Goal: Transaction & Acquisition: Purchase product/service

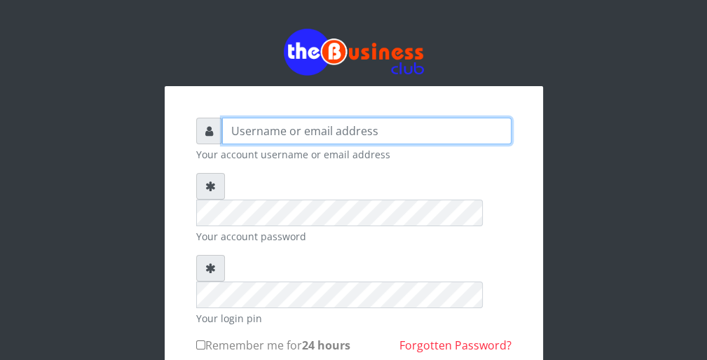
type input "wergbac8"
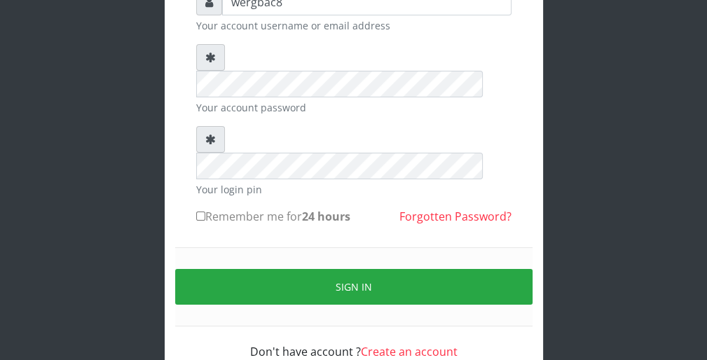
scroll to position [129, 0]
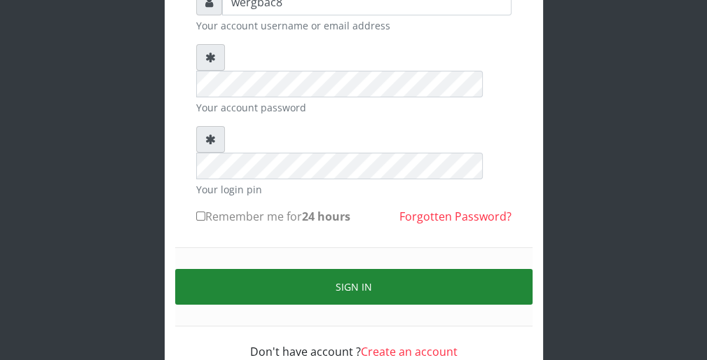
click at [415, 269] on button "Sign in" at bounding box center [353, 287] width 357 height 36
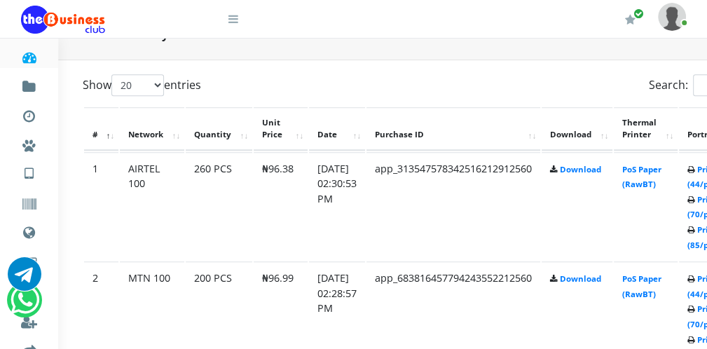
scroll to position [700, 28]
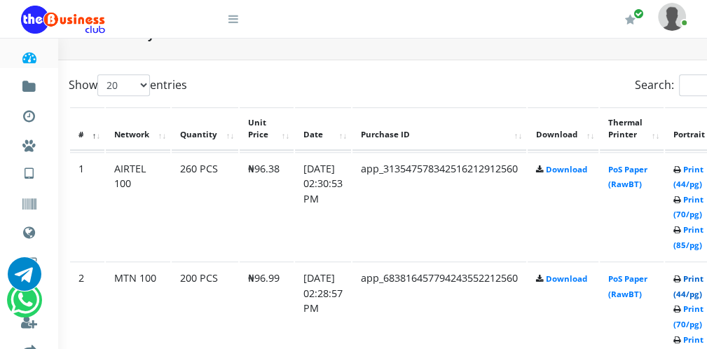
click at [688, 292] on link "Print (44/pg)" at bounding box center [688, 286] width 30 height 26
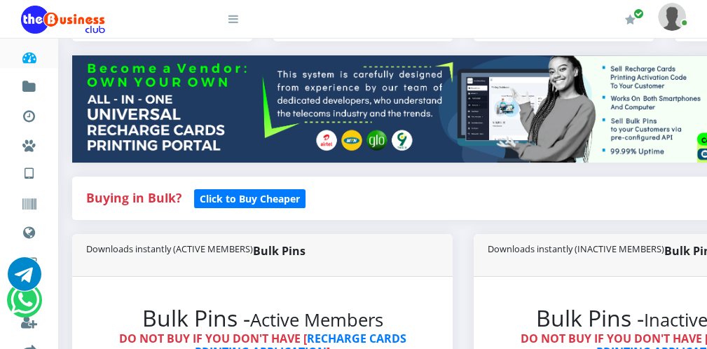
click at [237, 20] on icon at bounding box center [233, 18] width 10 height 11
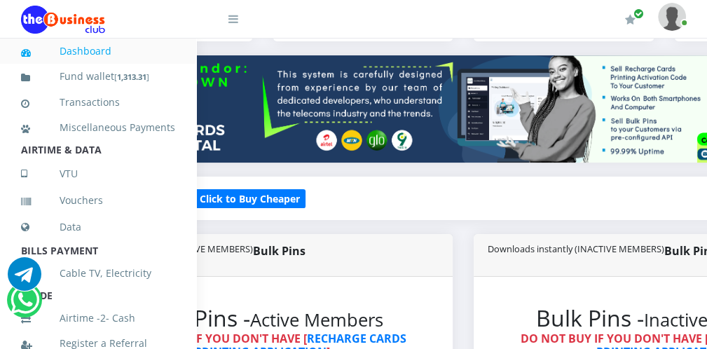
scroll to position [305, 0]
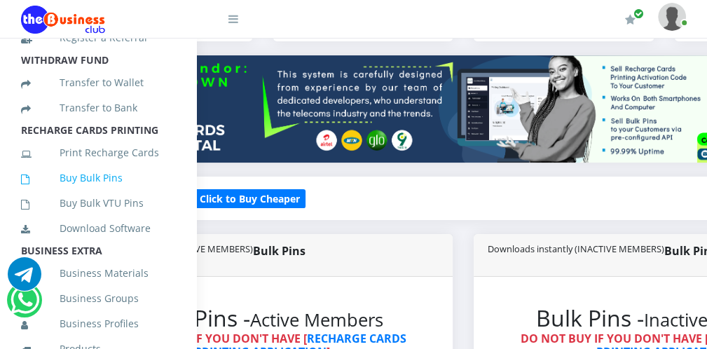
click at [133, 194] on link "Buy Bulk Pins" at bounding box center [98, 178] width 154 height 32
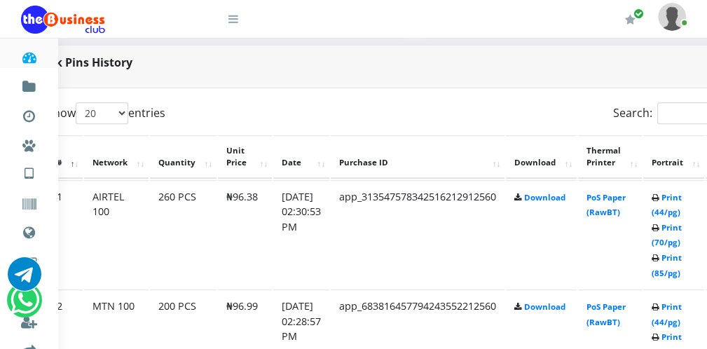
scroll to position [672, 56]
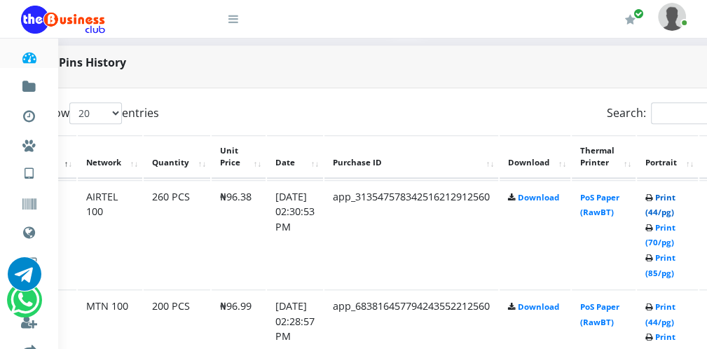
click at [665, 208] on link "Print (44/pg)" at bounding box center [660, 205] width 30 height 26
click at [661, 208] on link "Print (44/pg)" at bounding box center [660, 205] width 30 height 26
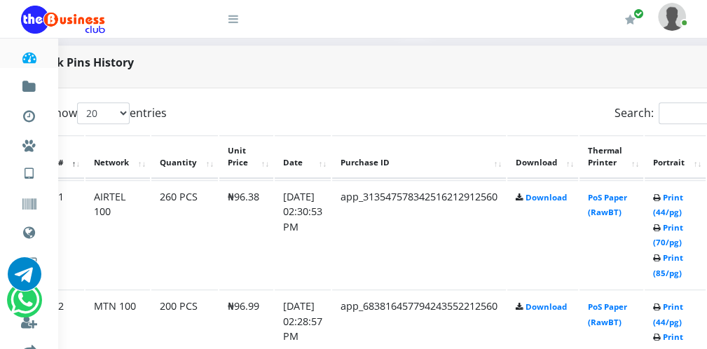
scroll to position [672, 56]
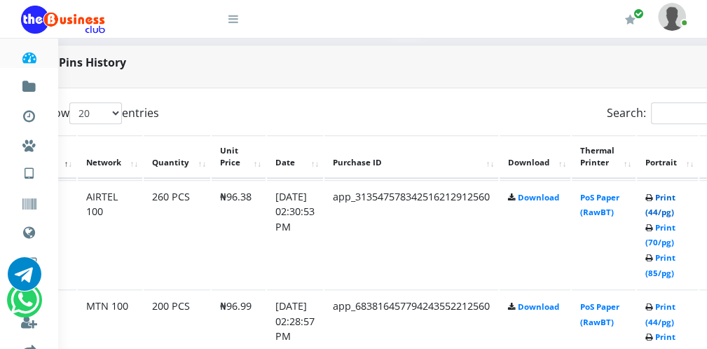
click at [672, 211] on link "Print (44/pg)" at bounding box center [660, 205] width 30 height 26
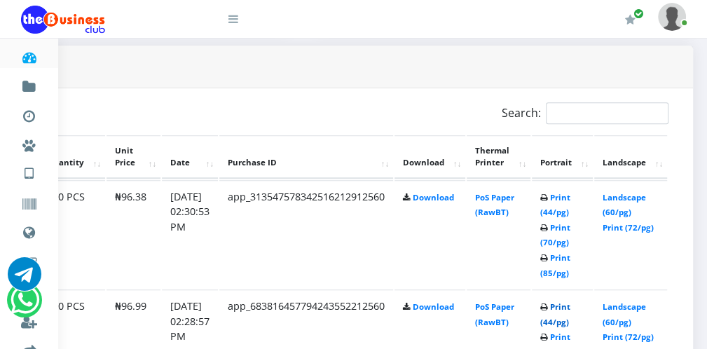
click at [559, 320] on link "Print (44/pg)" at bounding box center [555, 314] width 30 height 26
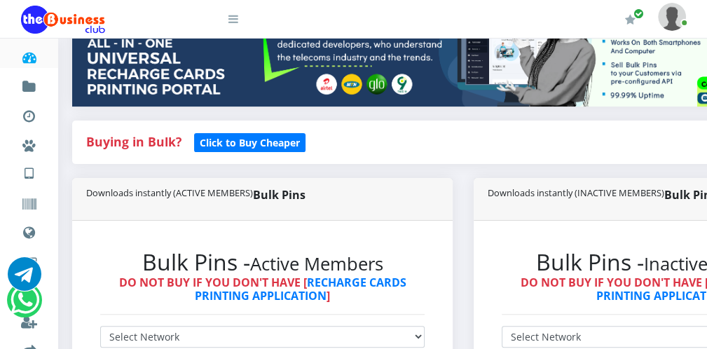
click at [233, 22] on icon at bounding box center [233, 18] width 10 height 11
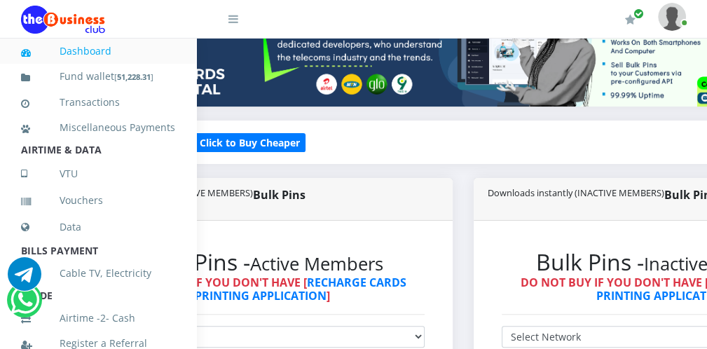
click at [191, 181] on link "Nigerian VTU" at bounding box center [249, 170] width 117 height 24
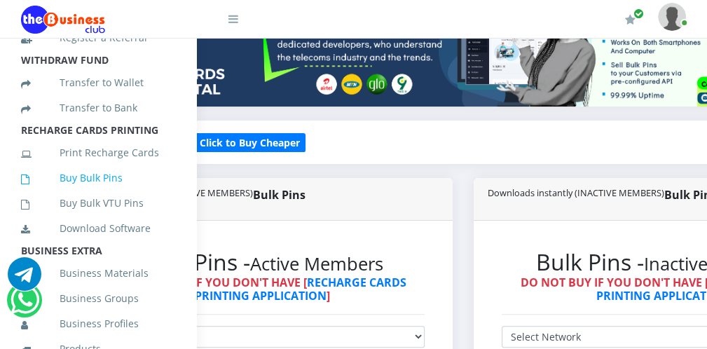
click at [108, 194] on link "Buy Bulk Pins" at bounding box center [98, 178] width 154 height 32
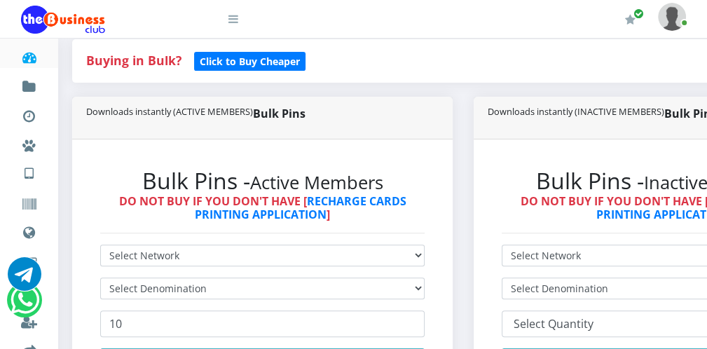
scroll to position [308, 0]
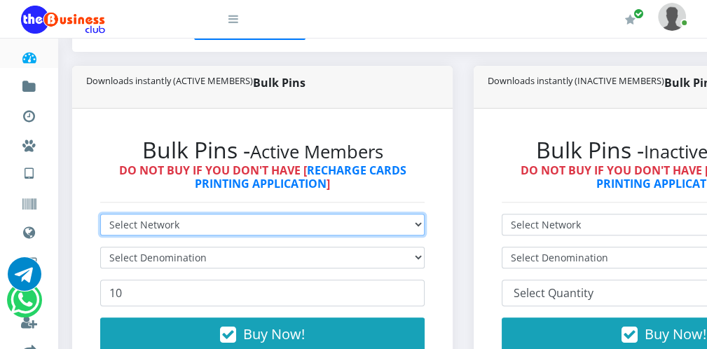
click at [270, 228] on select "Select Network MTN Globacom 9Mobile Airtel" at bounding box center [262, 225] width 324 height 22
select select "MTN"
click at [100, 214] on select "Select Network MTN Globacom 9Mobile Airtel" at bounding box center [262, 225] width 324 height 22
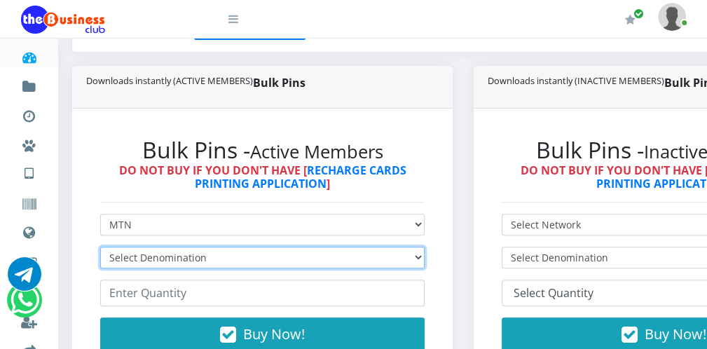
click at [216, 250] on select "Select Denomination MTN NGN100 - ₦96.99 MTN NGN200 - ₦193.98 MTN NGN400 - ₦387.…" at bounding box center [262, 258] width 324 height 22
select select "96.99-100"
click at [100, 247] on select "Select Denomination MTN NGN100 - ₦96.99 MTN NGN200 - ₦193.98 MTN NGN400 - ₦387.…" at bounding box center [262, 258] width 324 height 22
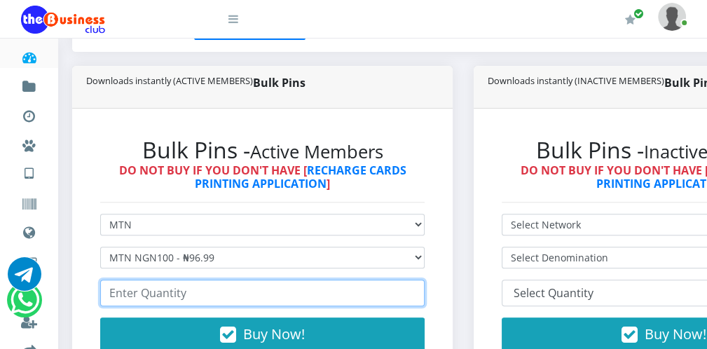
click at [139, 295] on input "number" at bounding box center [262, 292] width 324 height 27
click at [412, 301] on input "299" at bounding box center [262, 292] width 324 height 27
click at [410, 296] on input "298" at bounding box center [262, 292] width 324 height 27
click at [412, 289] on input "299" at bounding box center [262, 292] width 324 height 27
type input "300"
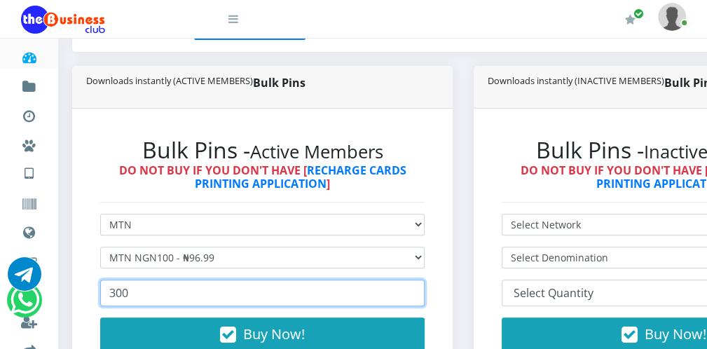
click at [412, 289] on input "300" at bounding box center [262, 292] width 324 height 27
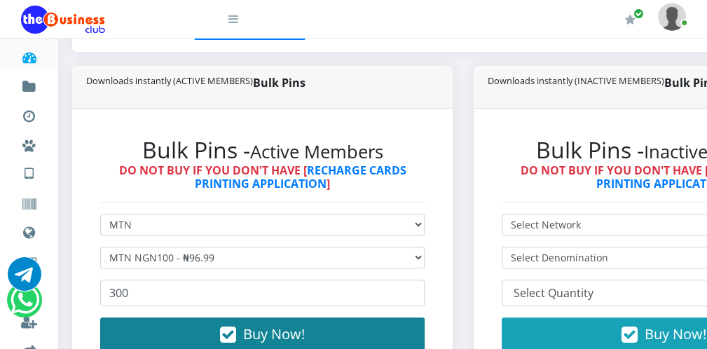
click at [376, 332] on button "Buy Now!" at bounding box center [262, 334] width 324 height 34
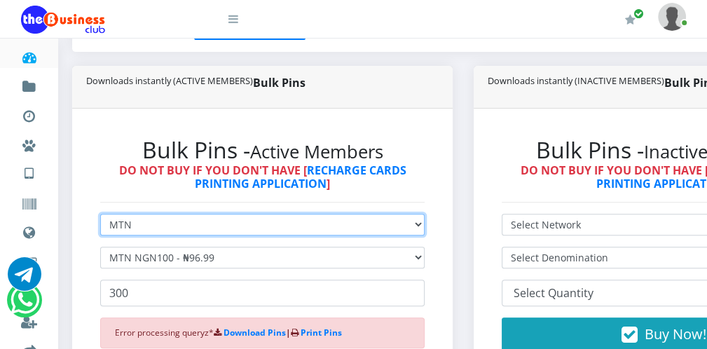
click at [176, 229] on select "Select Network MTN Globacom 9Mobile Airtel" at bounding box center [262, 225] width 324 height 22
click at [176, 230] on select "Select Network MTN Globacom 9Mobile Airtel" at bounding box center [262, 225] width 324 height 22
select select "Airtel"
click at [100, 214] on select "Select Network MTN Globacom 9Mobile Airtel" at bounding box center [262, 225] width 324 height 22
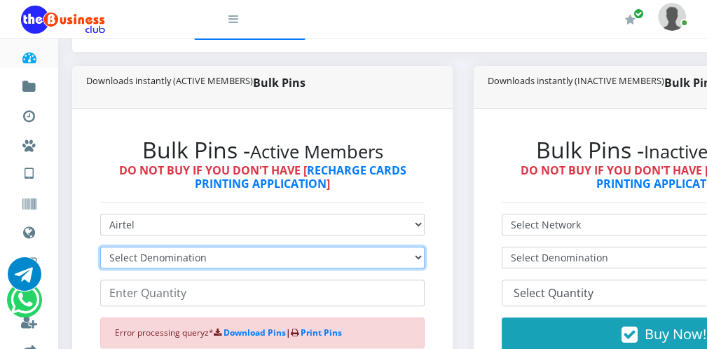
click at [157, 258] on select "Select Denomination Airtel NGN100 - ₦96.38 Airtel NGN200 - ₦192.76 Airtel NGN50…" at bounding box center [262, 258] width 324 height 22
select select "96.38-100"
click at [100, 247] on select "Select Denomination Airtel NGN100 - ₦96.38 Airtel NGN200 - ₦192.76 Airtel NGN50…" at bounding box center [262, 258] width 324 height 22
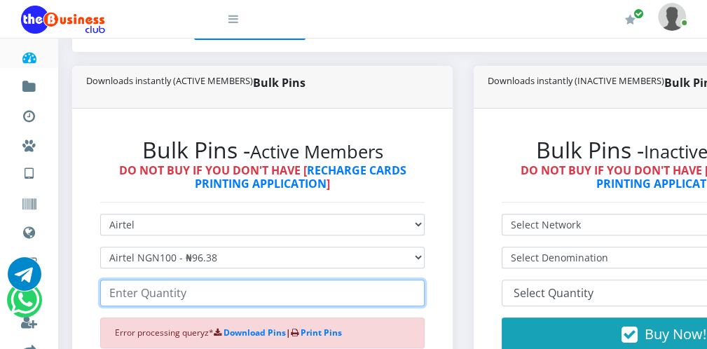
click at [144, 292] on input "number" at bounding box center [262, 292] width 324 height 27
click at [412, 291] on input "212" at bounding box center [262, 292] width 324 height 27
click at [412, 291] on input "213" at bounding box center [262, 292] width 324 height 27
click at [412, 291] on input "214" at bounding box center [262, 292] width 324 height 27
click at [412, 300] on input "214" at bounding box center [262, 292] width 324 height 27
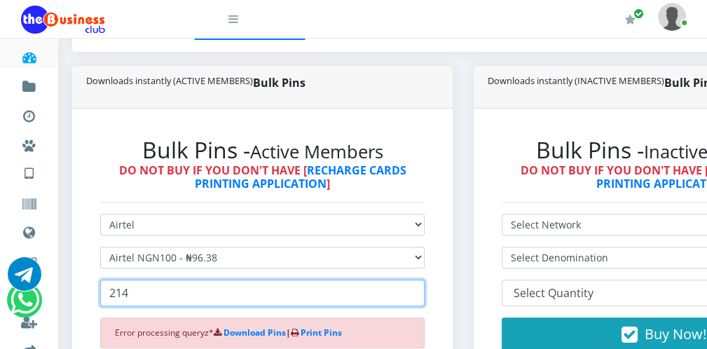
click at [412, 300] on input "214" at bounding box center [262, 292] width 324 height 27
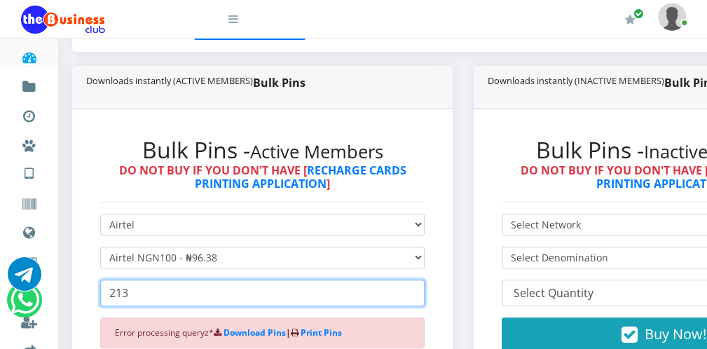
click at [412, 297] on input "213" at bounding box center [262, 292] width 324 height 27
click at [412, 297] on input "212" at bounding box center [262, 292] width 324 height 27
click at [412, 297] on input "211" at bounding box center [262, 292] width 324 height 27
click at [412, 297] on input "210" at bounding box center [262, 292] width 324 height 27
click at [412, 297] on input "209" at bounding box center [262, 292] width 324 height 27
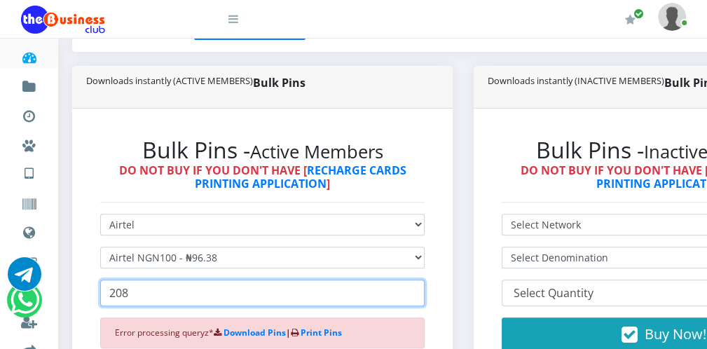
click at [412, 297] on input "208" at bounding box center [262, 292] width 324 height 27
click at [412, 297] on input "207" at bounding box center [262, 292] width 324 height 27
type input "206"
click at [412, 297] on input "206" at bounding box center [262, 292] width 324 height 27
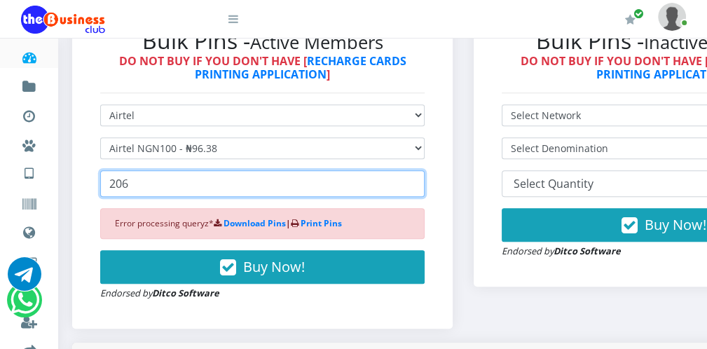
scroll to position [420, 0]
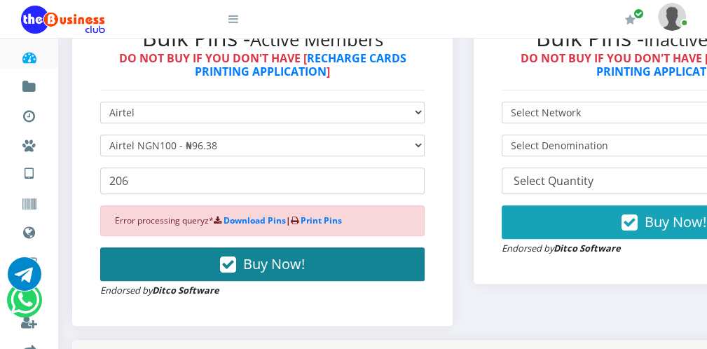
click at [392, 265] on button "Buy Now!" at bounding box center [262, 264] width 324 height 34
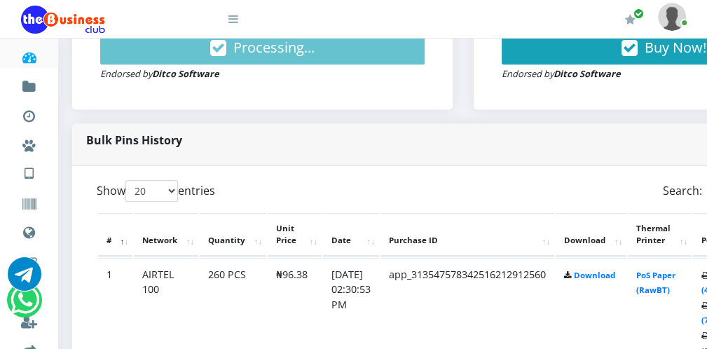
scroll to position [616, 0]
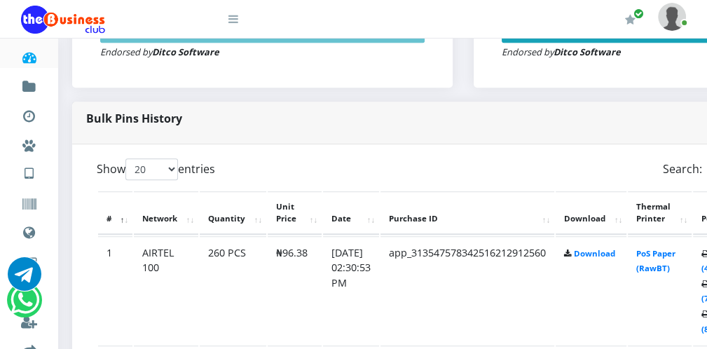
click at [235, 20] on icon at bounding box center [233, 18] width 10 height 11
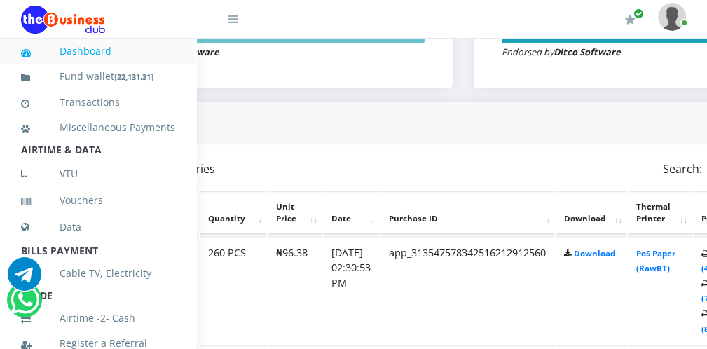
scroll to position [305, 0]
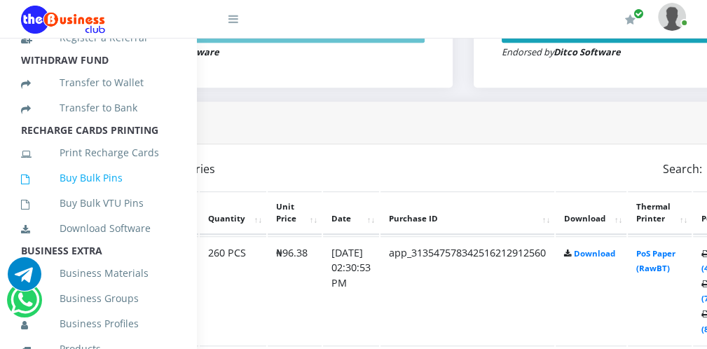
click at [123, 193] on link "Buy Bulk Pins" at bounding box center [98, 178] width 154 height 32
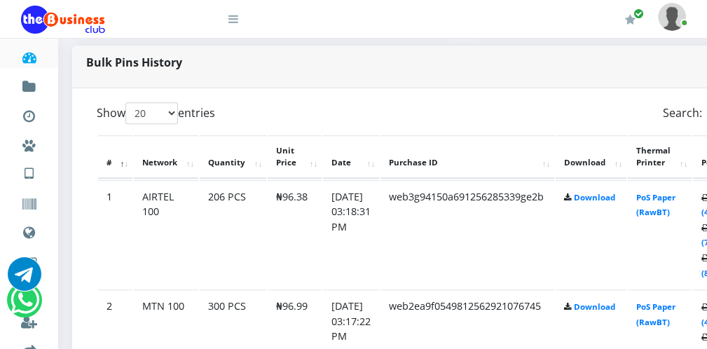
scroll to position [700, 0]
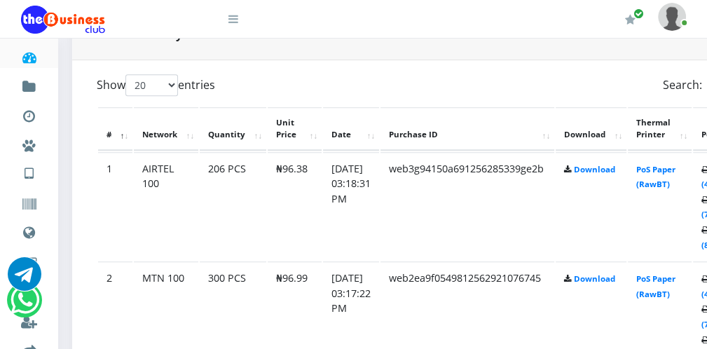
click at [235, 19] on icon at bounding box center [233, 18] width 10 height 11
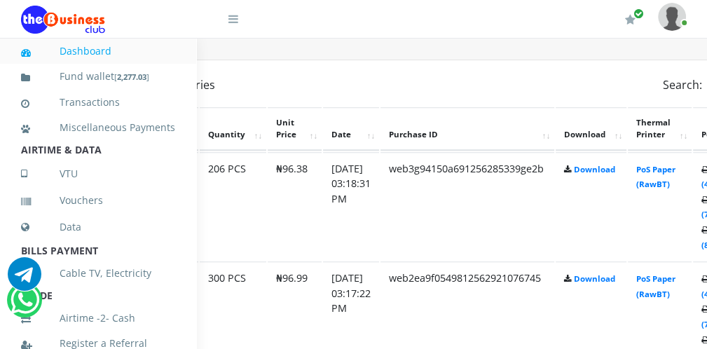
scroll to position [305, 0]
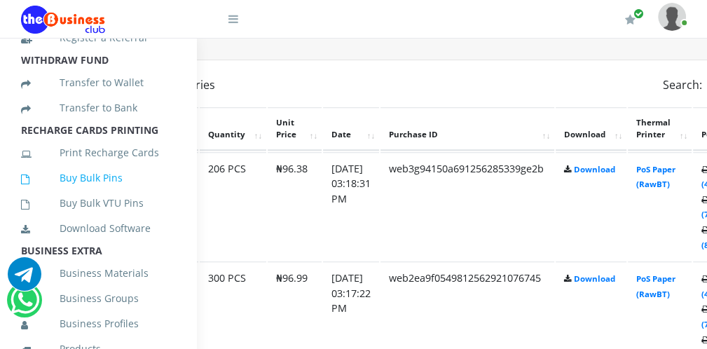
click at [146, 194] on link "Buy Bulk Pins" at bounding box center [98, 178] width 154 height 32
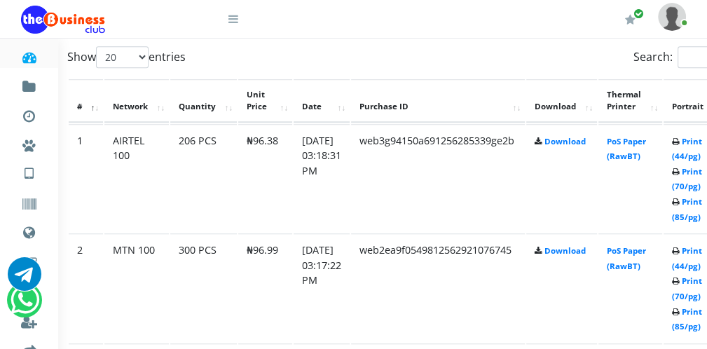
scroll to position [728, 56]
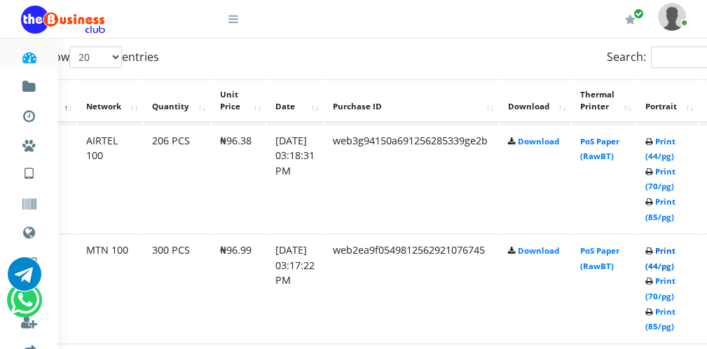
click at [670, 267] on link "Print (44/pg)" at bounding box center [660, 258] width 30 height 26
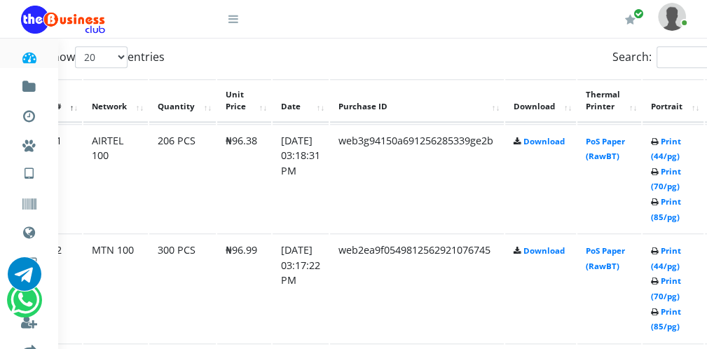
scroll to position [728, 56]
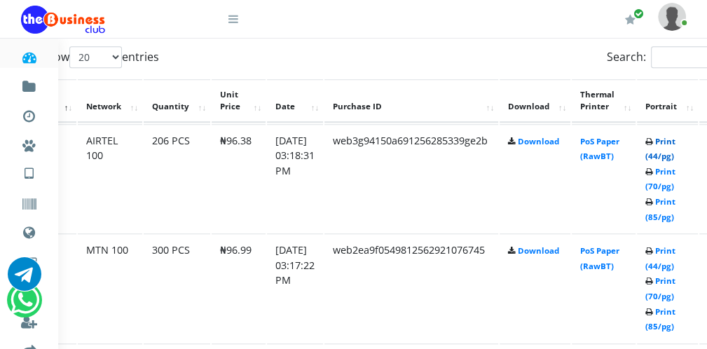
click at [660, 154] on link "Print (44/pg)" at bounding box center [660, 149] width 30 height 26
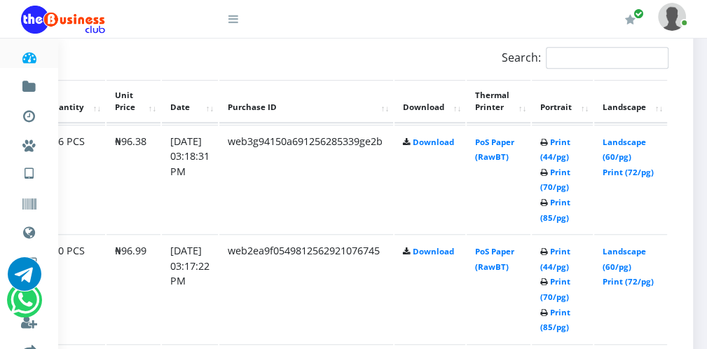
click at [235, 20] on icon at bounding box center [233, 18] width 10 height 11
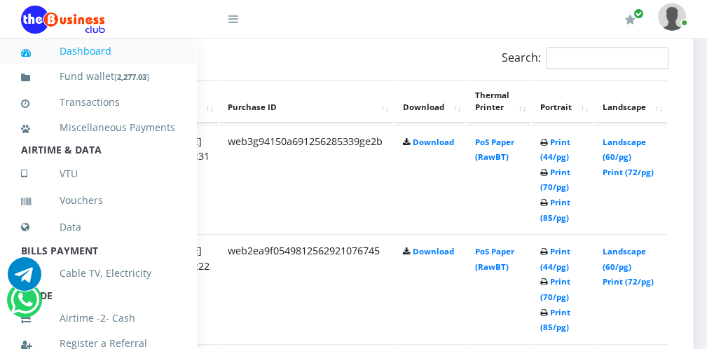
scroll to position [305, 0]
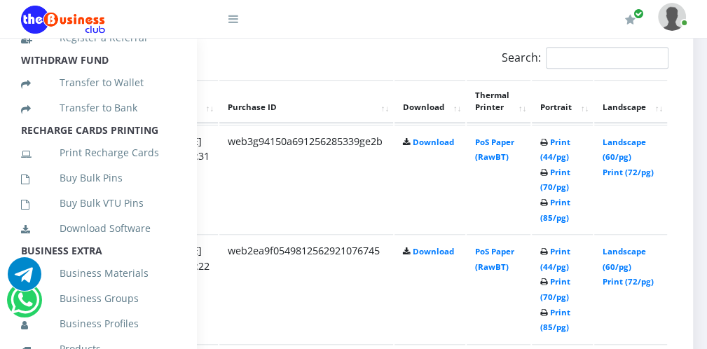
click at [233, 18] on icon at bounding box center [233, 18] width 10 height 11
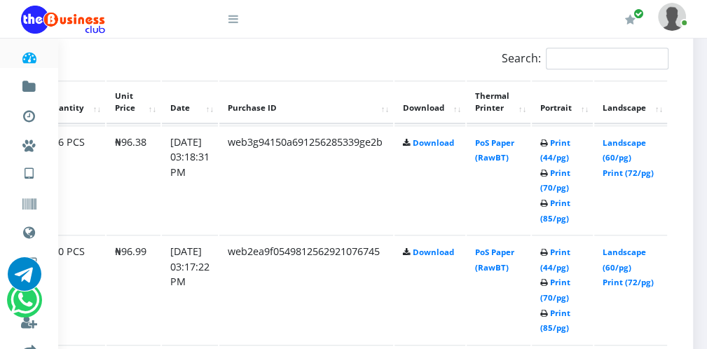
click at [237, 23] on icon at bounding box center [233, 18] width 10 height 11
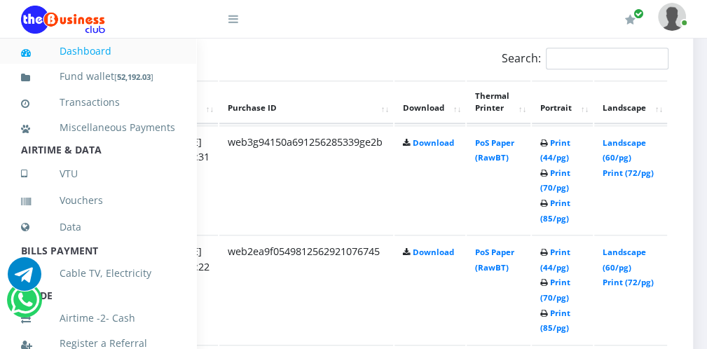
scroll to position [305, 0]
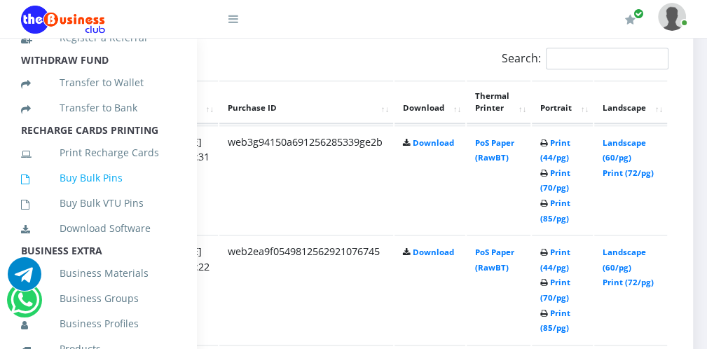
click at [134, 194] on link "Buy Bulk Pins" at bounding box center [98, 178] width 154 height 32
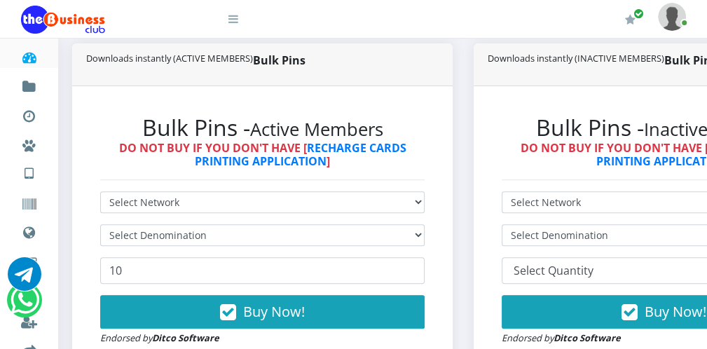
scroll to position [336, 0]
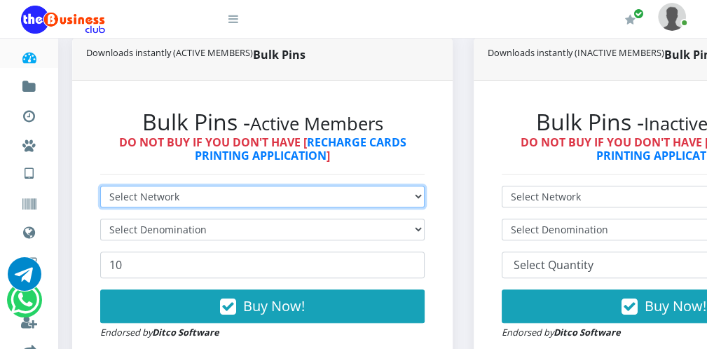
click at [248, 192] on select "Select Network MTN Globacom 9Mobile Airtel" at bounding box center [262, 197] width 324 height 22
select select "Airtel"
click at [100, 186] on select "Select Network MTN Globacom 9Mobile Airtel" at bounding box center [262, 197] width 324 height 22
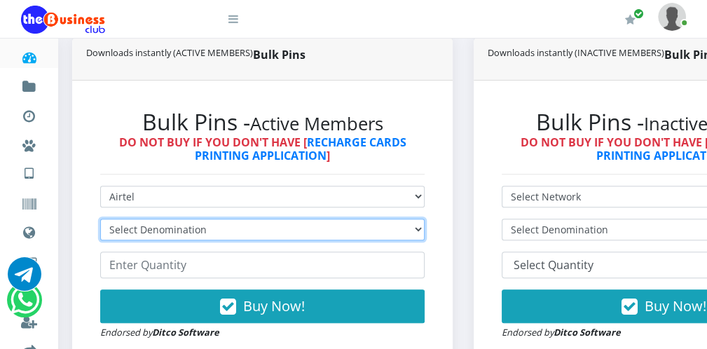
click at [188, 230] on select "Select Denomination Airtel NGN100 - ₦96.38 Airtel NGN200 - ₦192.76 Airtel NGN50…" at bounding box center [262, 230] width 324 height 22
select select "192.76-200"
click at [100, 219] on select "Select Denomination Airtel NGN100 - ₦96.38 Airtel NGN200 - ₦192.76 Airtel NGN50…" at bounding box center [262, 230] width 324 height 22
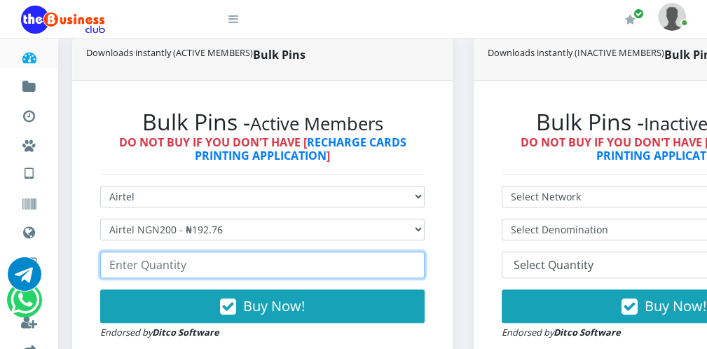
click at [149, 261] on input "number" at bounding box center [262, 264] width 324 height 27
type input "1"
type input "100"
click at [412, 258] on input "100" at bounding box center [262, 264] width 324 height 27
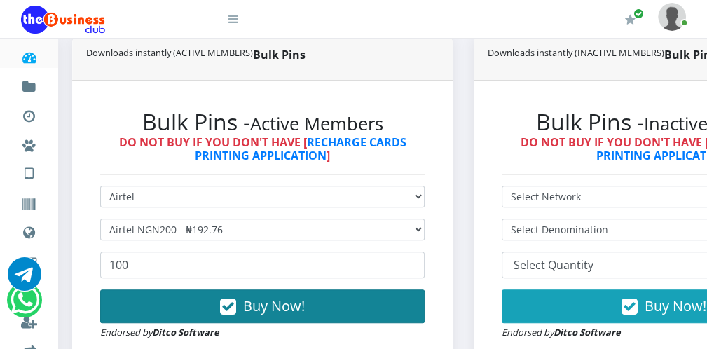
click at [364, 296] on button "Buy Now!" at bounding box center [262, 306] width 324 height 34
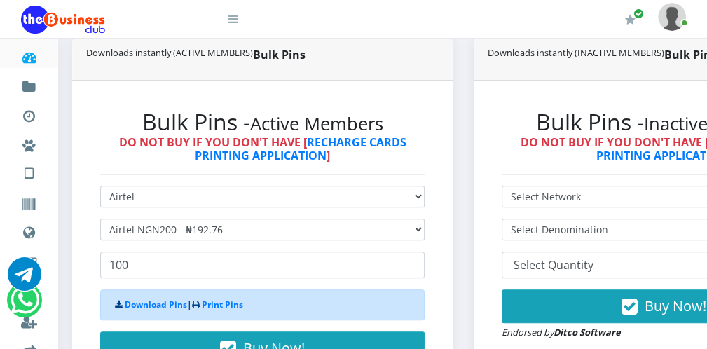
click at [235, 20] on icon at bounding box center [233, 18] width 10 height 11
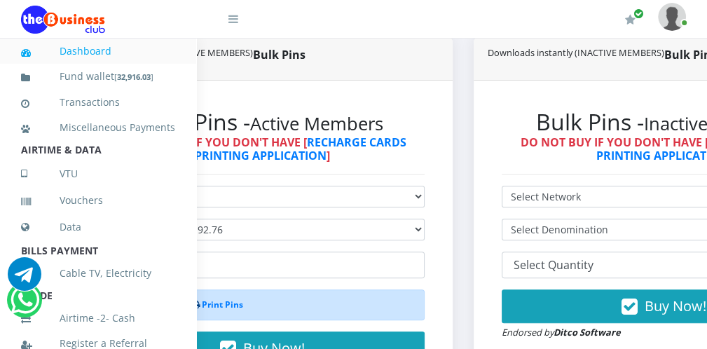
scroll to position [305, 0]
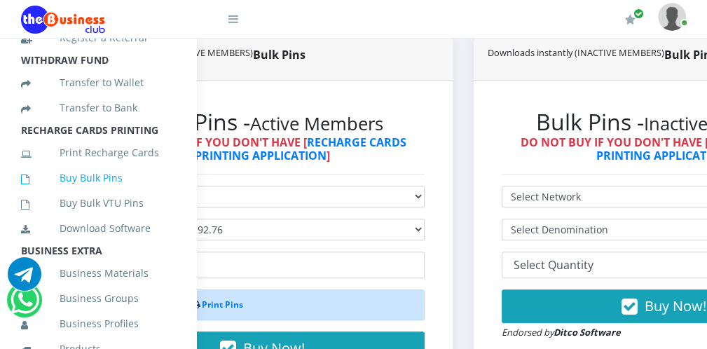
click at [143, 188] on link "Buy Bulk Pins" at bounding box center [98, 178] width 154 height 32
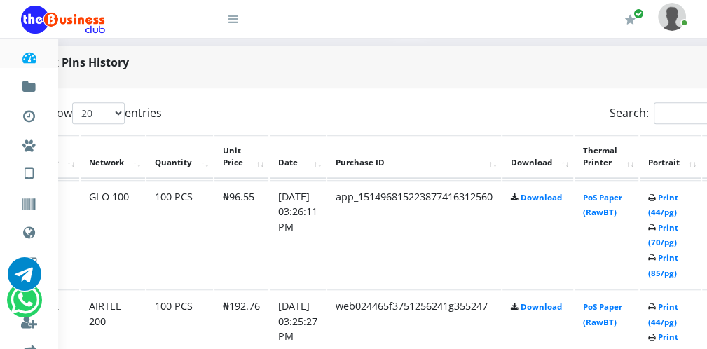
scroll to position [672, 56]
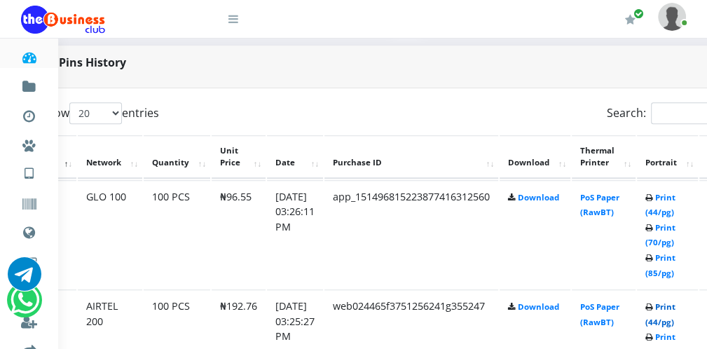
click at [672, 323] on link "Print (44/pg)" at bounding box center [660, 314] width 30 height 26
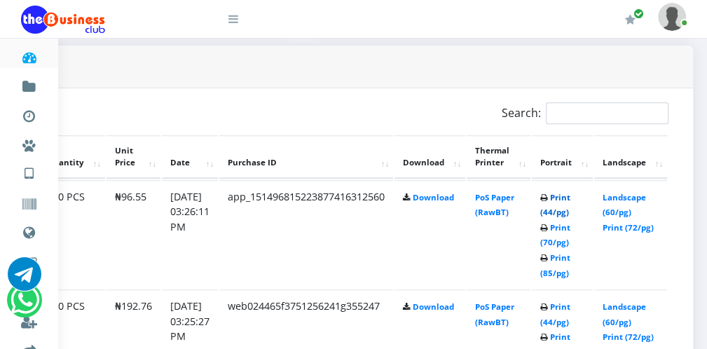
click at [560, 214] on link "Print (44/pg)" at bounding box center [555, 205] width 30 height 26
click at [235, 23] on icon at bounding box center [233, 18] width 10 height 11
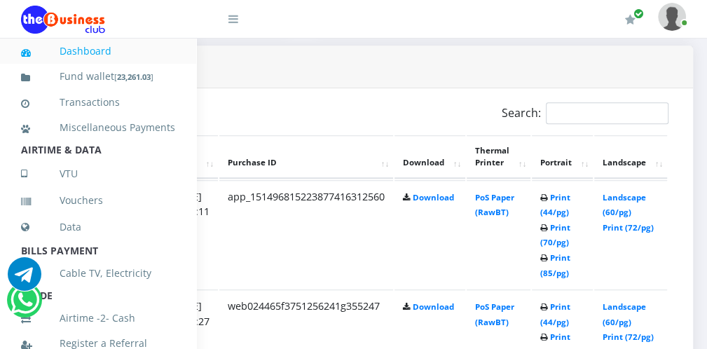
scroll to position [305, 0]
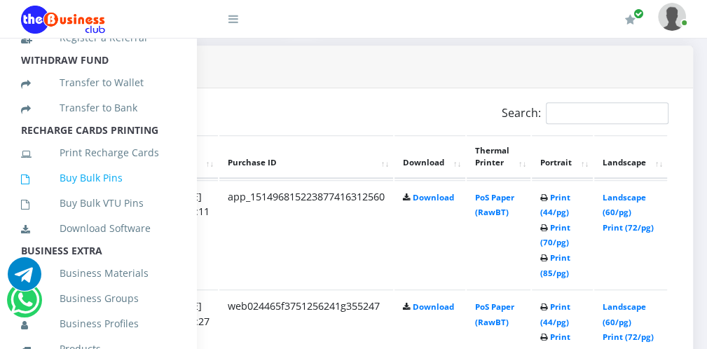
click at [97, 192] on link "Buy Bulk Pins" at bounding box center [98, 178] width 154 height 32
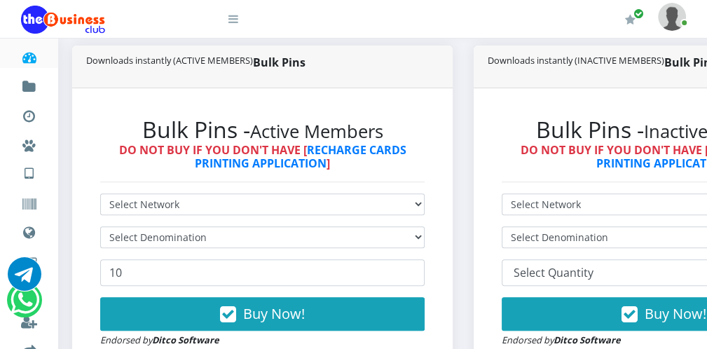
scroll to position [336, 0]
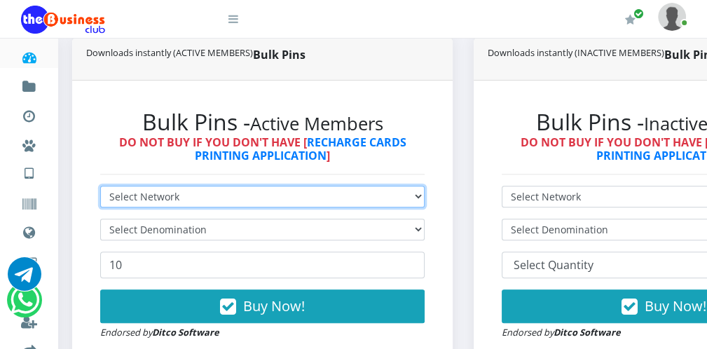
click at [162, 191] on select "Select Network MTN Globacom 9Mobile Airtel" at bounding box center [262, 197] width 324 height 22
select select "MTN"
click at [100, 186] on select "Select Network MTN Globacom 9Mobile Airtel" at bounding box center [262, 197] width 324 height 22
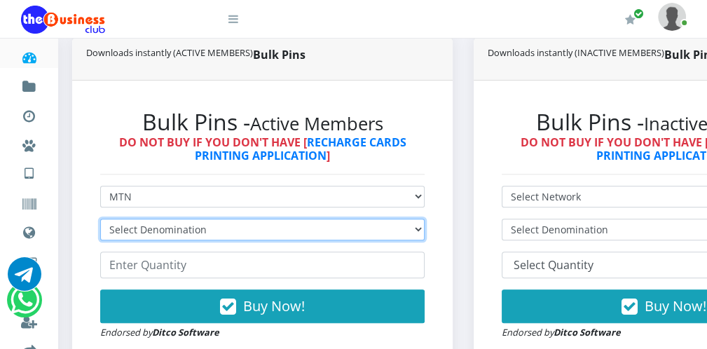
click at [137, 226] on select "Select Denomination MTN NGN100 - ₦96.99 MTN NGN200 - ₦193.98 MTN NGN400 - ₦387.…" at bounding box center [262, 230] width 324 height 22
select select "96.99-100"
click at [100, 219] on select "Select Denomination MTN NGN100 - ₦96.99 MTN NGN200 - ₦193.98 MTN NGN400 - ₦387.…" at bounding box center [262, 230] width 324 height 22
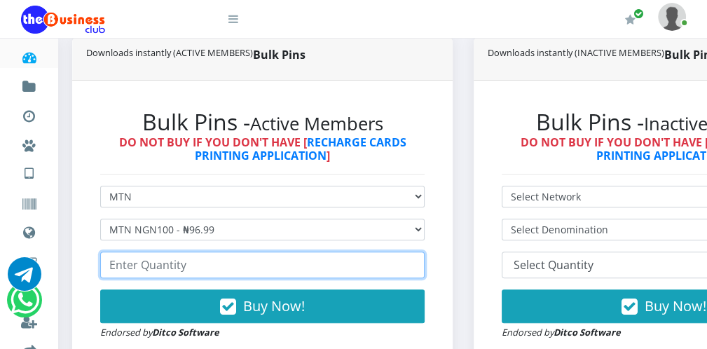
click at [140, 261] on input "number" at bounding box center [262, 264] width 324 height 27
type input "3"
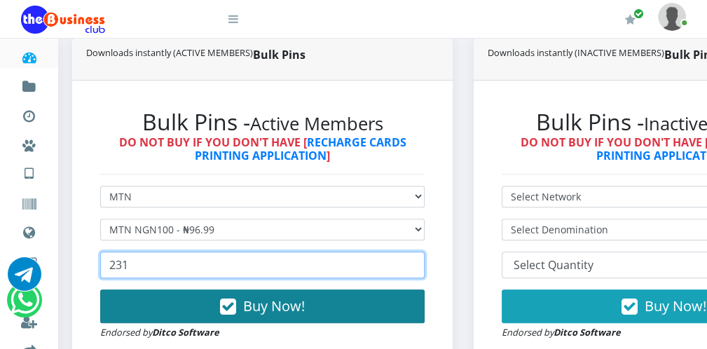
type input "231"
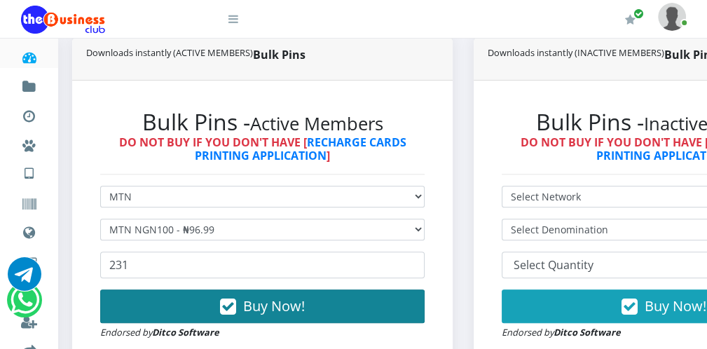
click at [221, 302] on icon "button" at bounding box center [228, 307] width 16 height 14
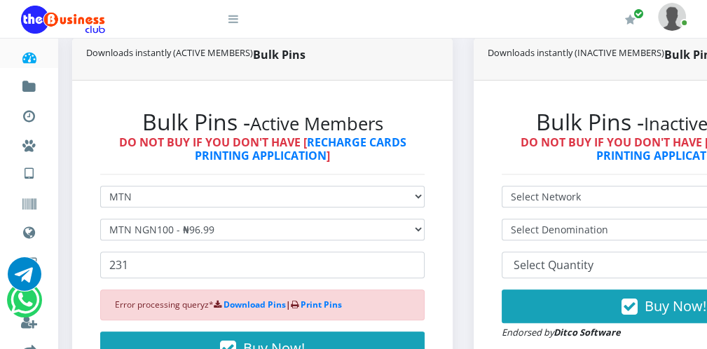
click at [233, 22] on icon at bounding box center [233, 18] width 10 height 11
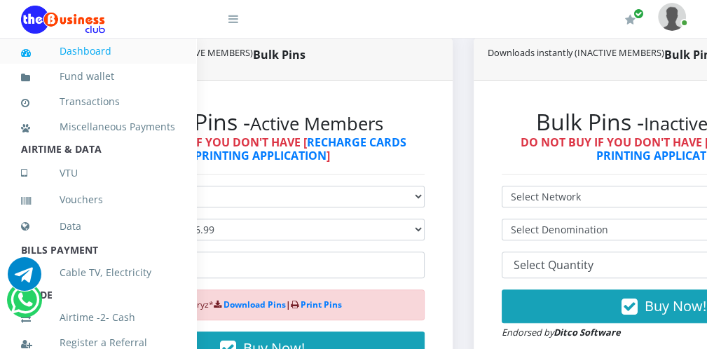
click at [234, 22] on icon at bounding box center [233, 18] width 10 height 11
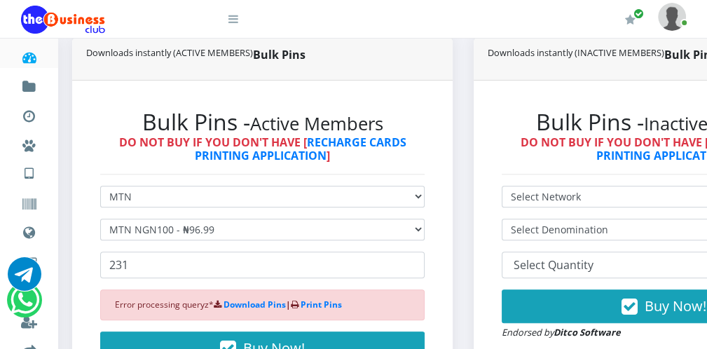
click at [237, 22] on icon at bounding box center [233, 18] width 10 height 11
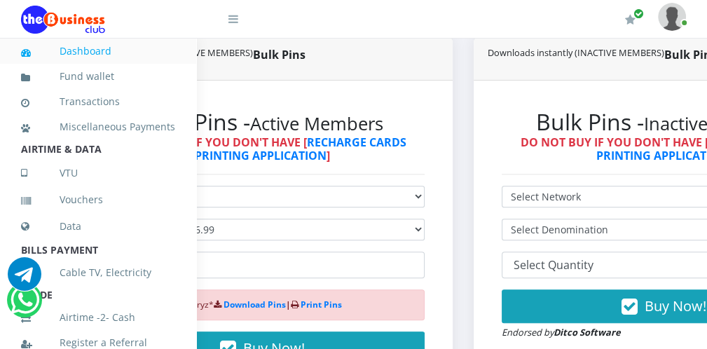
scroll to position [305, 0]
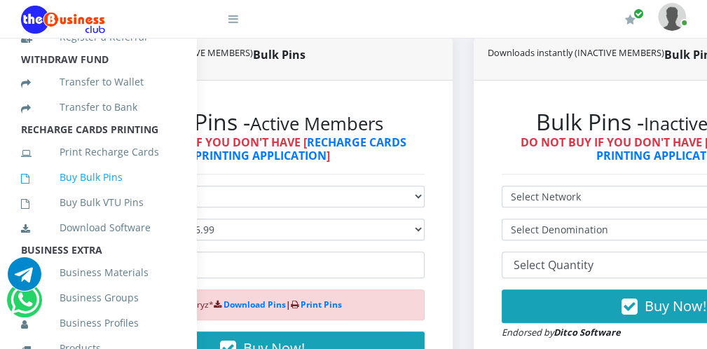
click at [140, 193] on link "Buy Bulk Pins" at bounding box center [98, 177] width 154 height 32
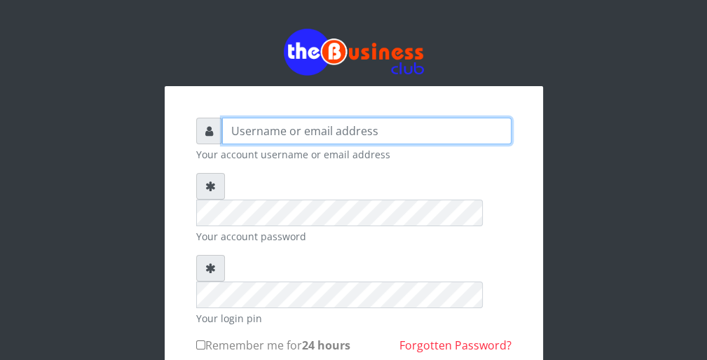
type input "wergbac8"
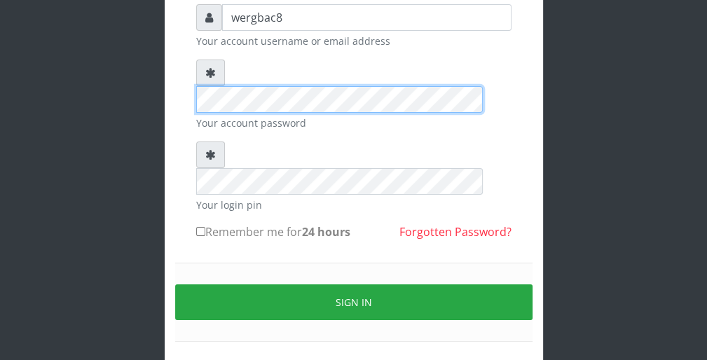
scroll to position [129, 0]
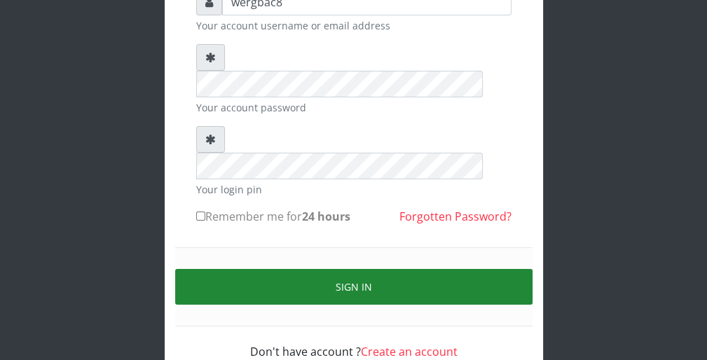
click at [471, 269] on button "Sign in" at bounding box center [353, 287] width 357 height 36
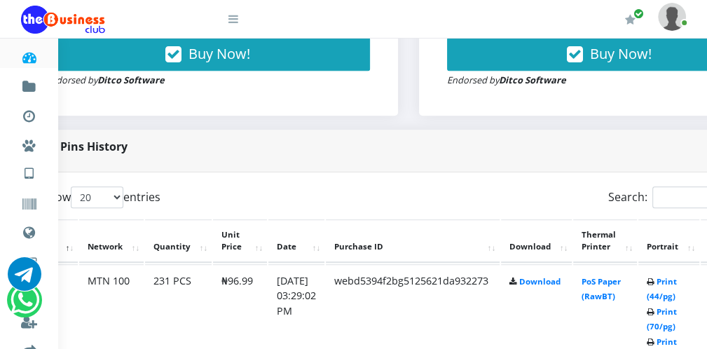
scroll to position [588, 56]
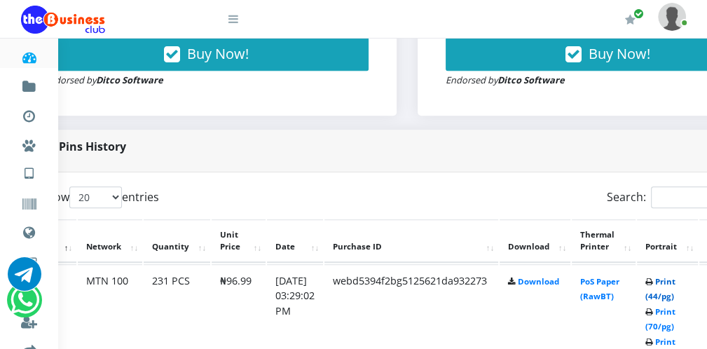
click at [674, 296] on link "Print (44/pg)" at bounding box center [660, 289] width 30 height 26
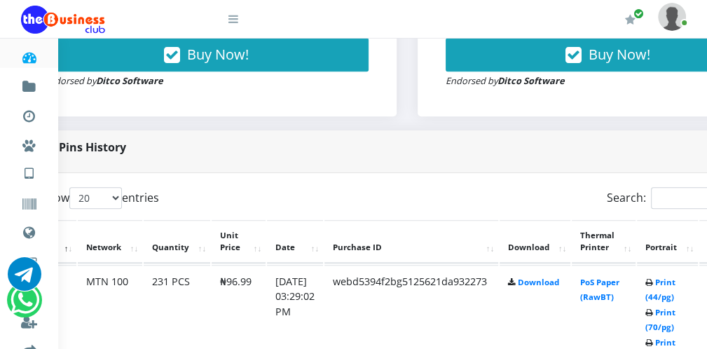
scroll to position [588, 56]
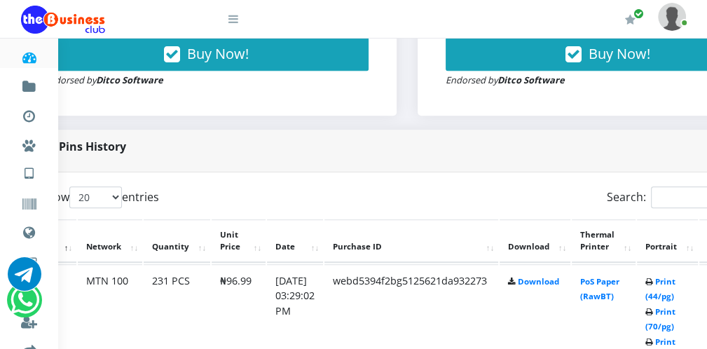
click at [238, 19] on div at bounding box center [143, 18] width 245 height 37
click at [237, 23] on icon at bounding box center [233, 18] width 10 height 11
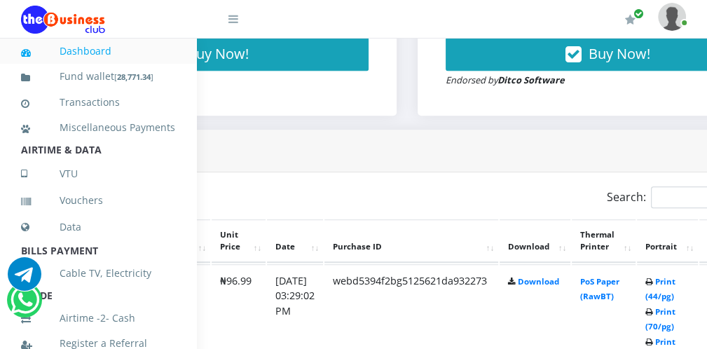
scroll to position [305, 0]
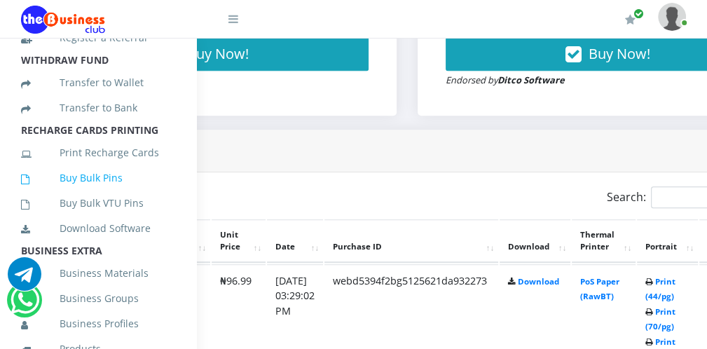
click at [144, 186] on link "Buy Bulk Pins" at bounding box center [98, 178] width 154 height 32
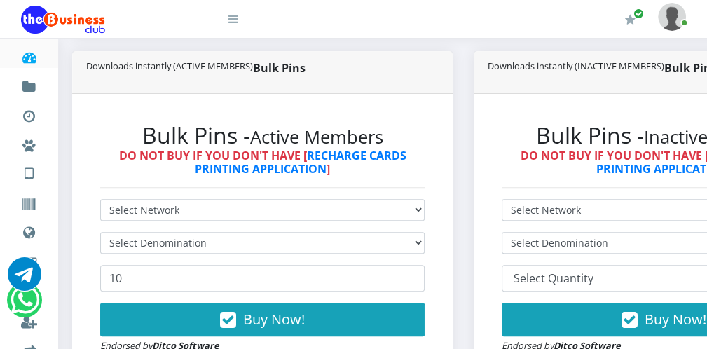
scroll to position [336, 0]
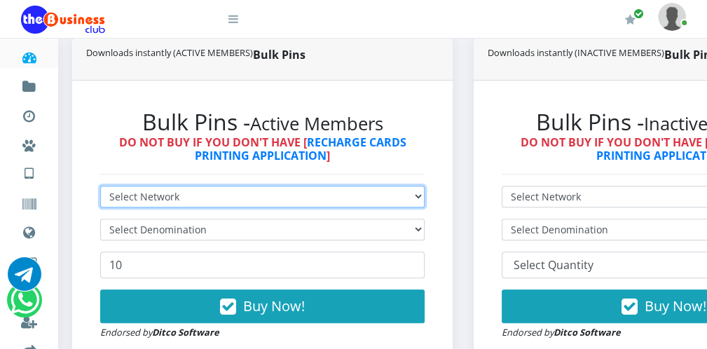
click at [288, 192] on select "Select Network MTN Globacom 9Mobile Airtel" at bounding box center [262, 197] width 324 height 22
select select "Airtel"
click at [100, 186] on select "Select Network MTN Globacom 9Mobile Airtel" at bounding box center [262, 197] width 324 height 22
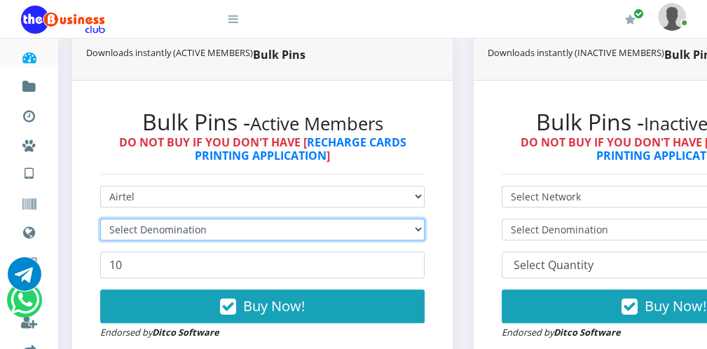
click at [169, 233] on select "Select Denomination" at bounding box center [262, 230] width 324 height 22
click at [169, 233] on select "Select Denomination Airtel NGN100 - ₦96.38 Airtel NGN200 - ₦192.76 Airtel NGN50…" at bounding box center [262, 230] width 324 height 22
select select "96.38-100"
click at [100, 219] on select "Select Denomination Airtel NGN100 - ₦96.38 Airtel NGN200 - ₦192.76 Airtel NGN50…" at bounding box center [262, 230] width 324 height 22
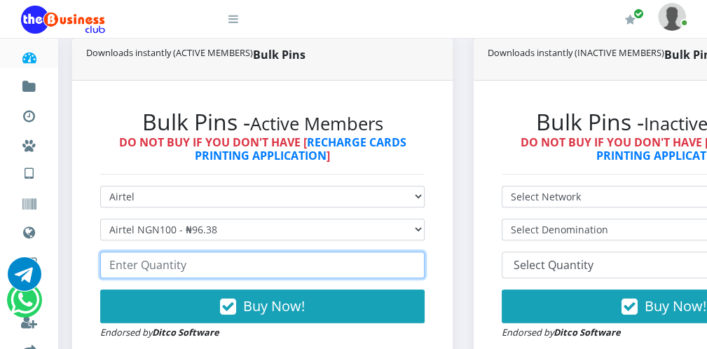
click at [157, 264] on input "number" at bounding box center [262, 264] width 324 height 27
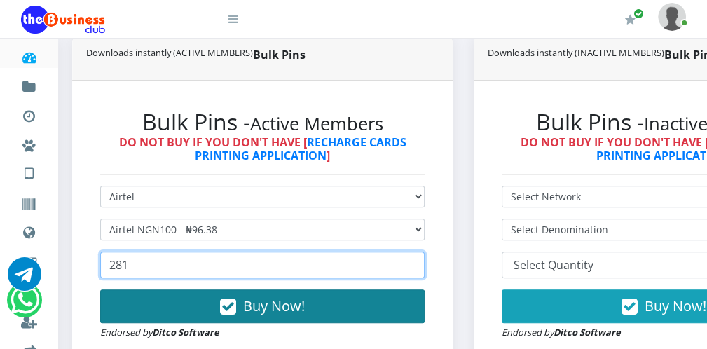
type input "281"
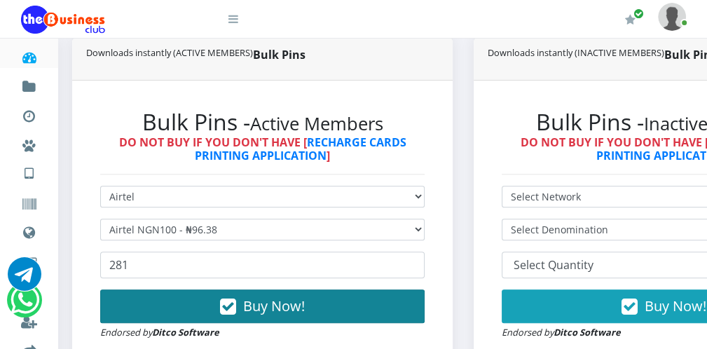
click at [221, 295] on button "Buy Now!" at bounding box center [262, 306] width 324 height 34
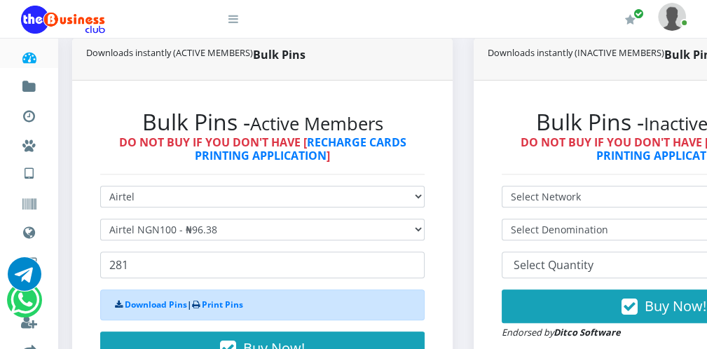
click at [235, 22] on icon at bounding box center [233, 18] width 10 height 11
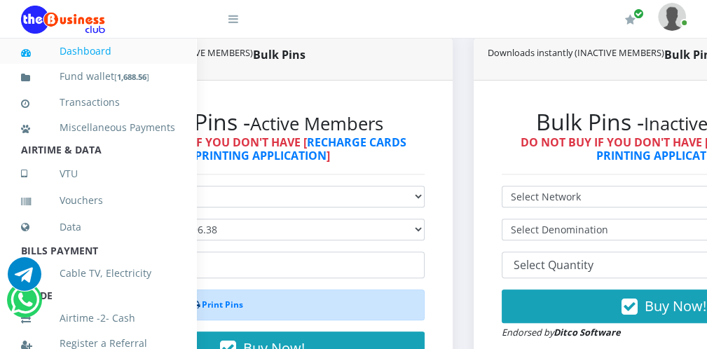
scroll to position [305, 0]
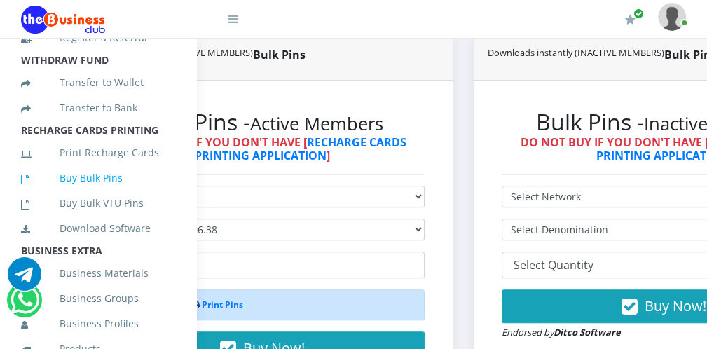
click at [137, 194] on link "Buy Bulk Pins" at bounding box center [98, 178] width 154 height 32
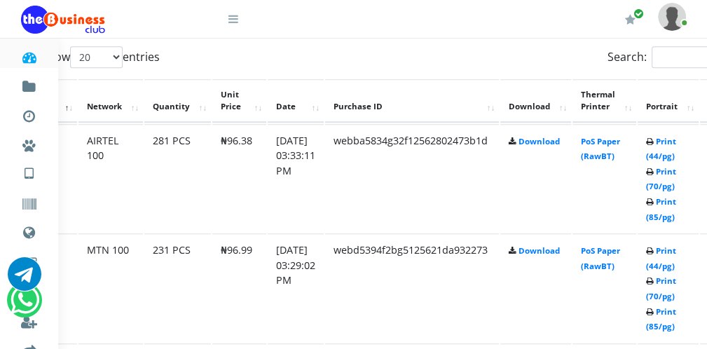
scroll to position [728, 56]
click at [659, 158] on link "Print (44/pg)" at bounding box center [660, 149] width 30 height 26
